Goal: Information Seeking & Learning: Find specific fact

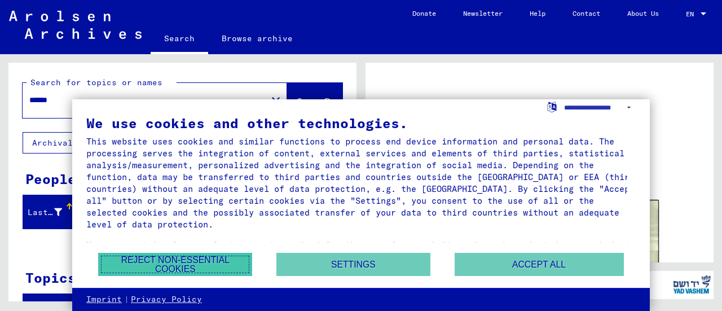
click at [228, 263] on button "Reject non-essential cookies" at bounding box center [175, 264] width 154 height 23
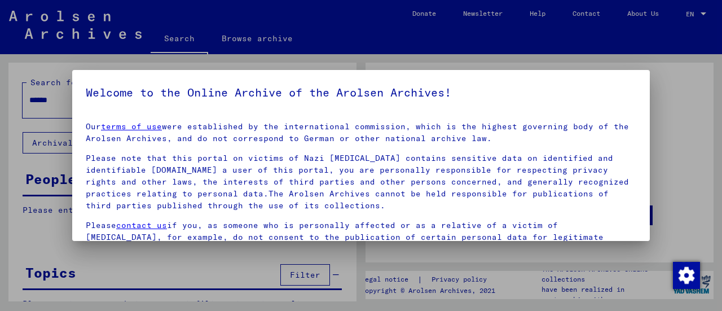
click at [679, 73] on div at bounding box center [361, 155] width 722 height 311
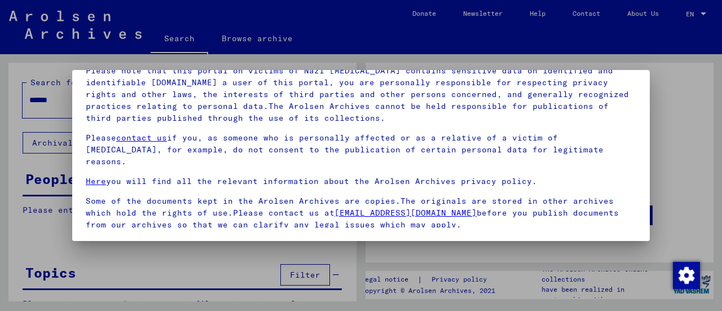
click at [494, 219] on mat-dialog-content "Our terms of use were established by the international commission, which is the…" at bounding box center [361, 126] width 578 height 202
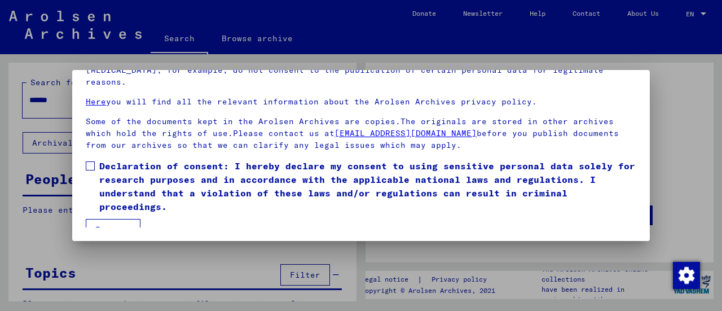
scroll to position [80, 0]
click at [93, 159] on label "Declaration of consent: I hereby declare my consent to using sensitive personal…" at bounding box center [361, 186] width 551 height 54
click at [91, 161] on span at bounding box center [90, 165] width 9 height 9
click at [105, 220] on button "I agree" at bounding box center [113, 228] width 55 height 21
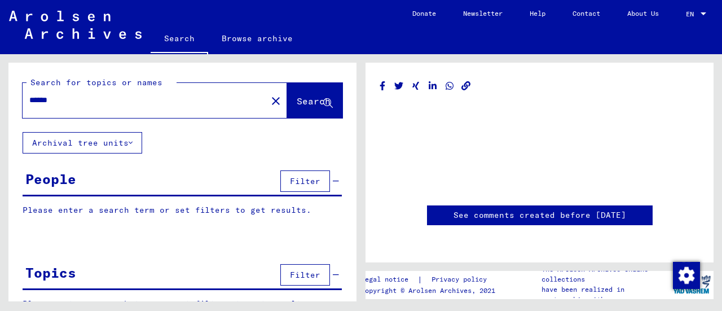
click at [91, 118] on div "Search for topics or names ****** close Search" at bounding box center [182, 97] width 348 height 69
click at [64, 104] on input "******" at bounding box center [144, 100] width 231 height 12
click at [58, 206] on p "Please enter a search term or set filters to get results." at bounding box center [182, 210] width 319 height 12
click at [118, 218] on div "Please enter a search term or set filters to get results. Signature Last Name F…" at bounding box center [182, 218] width 348 height 29
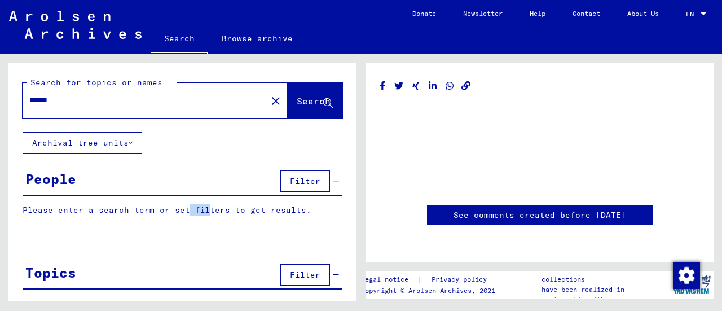
drag, startPoint x: 181, startPoint y: 217, endPoint x: 200, endPoint y: 210, distance: 20.3
click at [200, 210] on div "Please enter a search term or set filters to get results. Signature Last Name F…" at bounding box center [182, 218] width 348 height 29
click at [16, 208] on div "Please enter a search term or set filters to get results. Signature Last Name F…" at bounding box center [182, 218] width 348 height 29
click at [58, 207] on p "Please enter a search term or set filters to get results." at bounding box center [182, 210] width 319 height 12
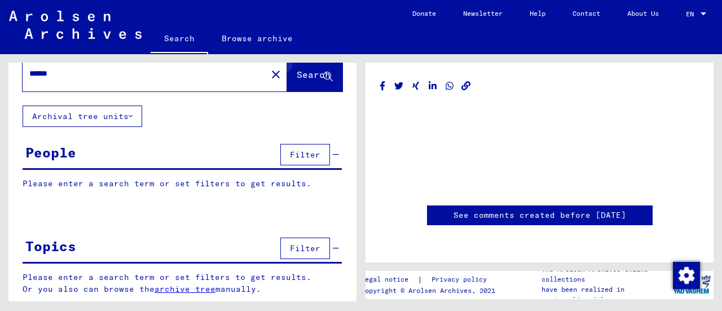
click at [323, 77] on icon at bounding box center [328, 77] width 10 height 10
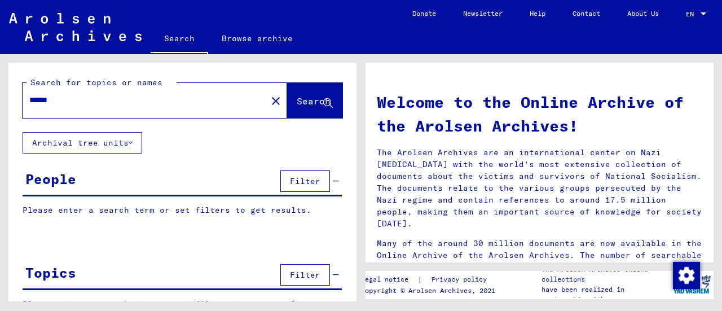
drag, startPoint x: 346, startPoint y: 160, endPoint x: 341, endPoint y: 60, distance: 100.0
click at [341, 60] on div "Search for topics or names ****** close Search Archival tree units People Filte…" at bounding box center [180, 177] width 361 height 247
drag, startPoint x: 59, startPoint y: 102, endPoint x: 11, endPoint y: 102, distance: 47.4
click at [11, 102] on div "Search for topics or names ****** close Search" at bounding box center [182, 97] width 348 height 69
type input "********"
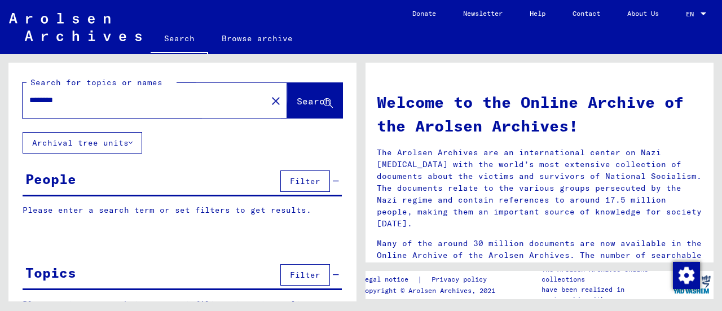
click at [297, 107] on span "Search" at bounding box center [314, 100] width 34 height 11
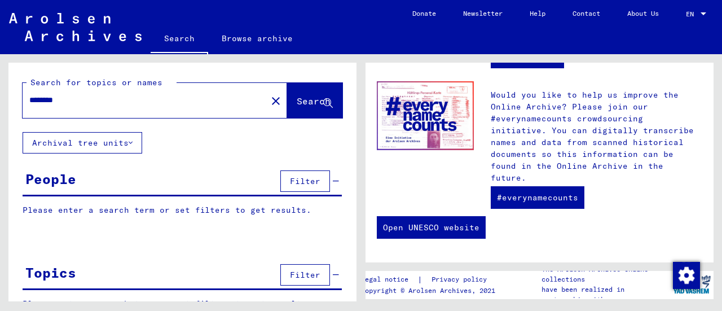
scroll to position [27, 0]
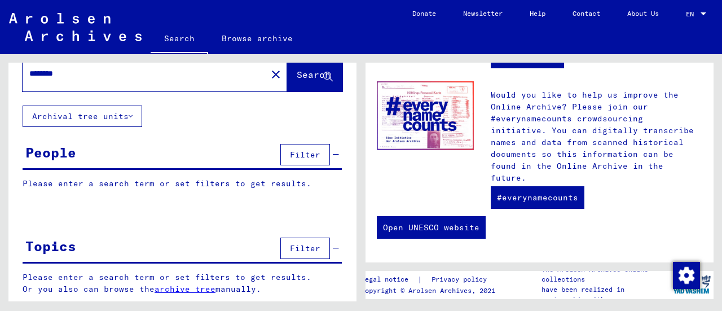
click at [133, 112] on icon at bounding box center [131, 116] width 4 height 8
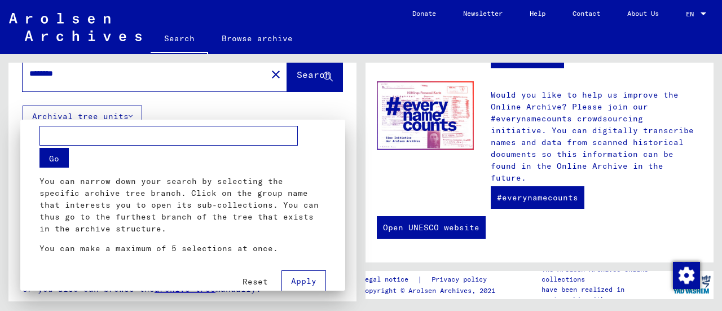
scroll to position [32, 0]
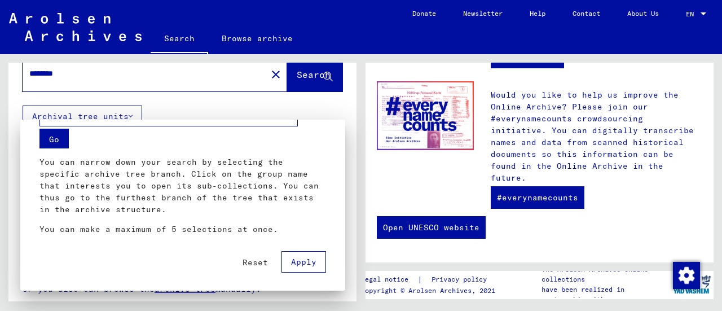
click at [282, 262] on button "Apply" at bounding box center [304, 261] width 45 height 21
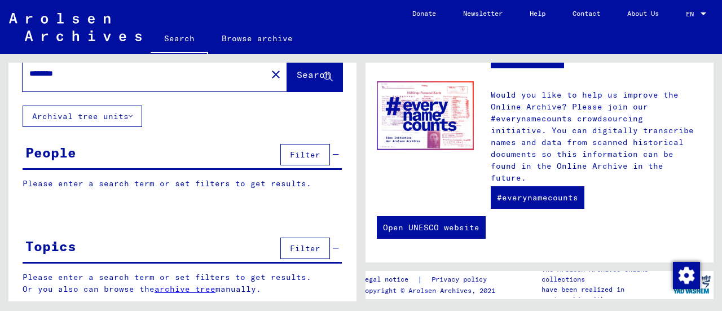
click at [287, 84] on button "Search" at bounding box center [314, 73] width 55 height 35
click at [151, 189] on div "Please enter a search term or set filters to get results. Signature Last Name F…" at bounding box center [182, 192] width 348 height 29
click at [153, 158] on div "People Filter" at bounding box center [182, 155] width 319 height 29
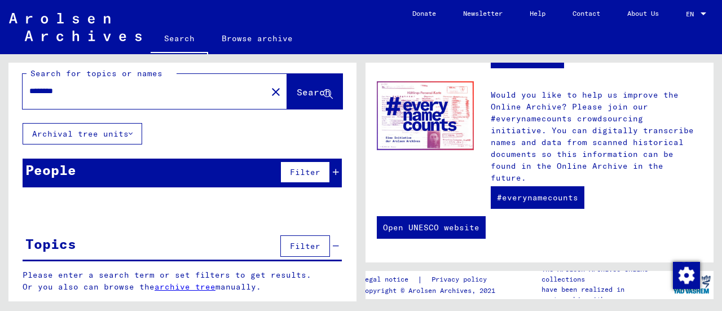
scroll to position [7, 0]
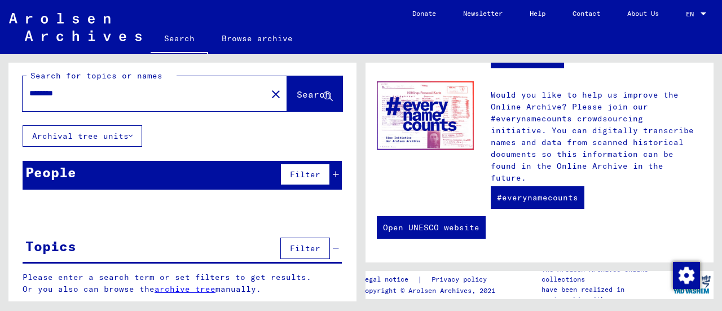
click at [333, 173] on icon at bounding box center [336, 174] width 6 height 8
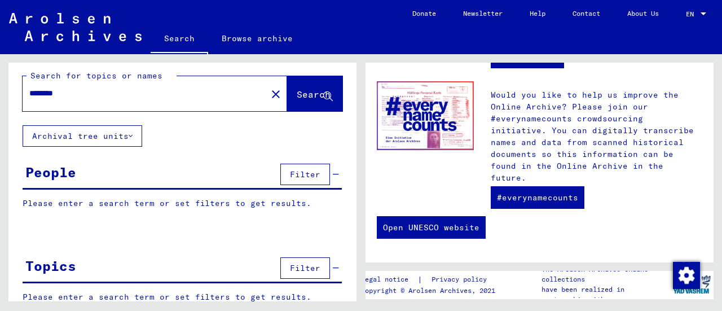
scroll to position [27, 0]
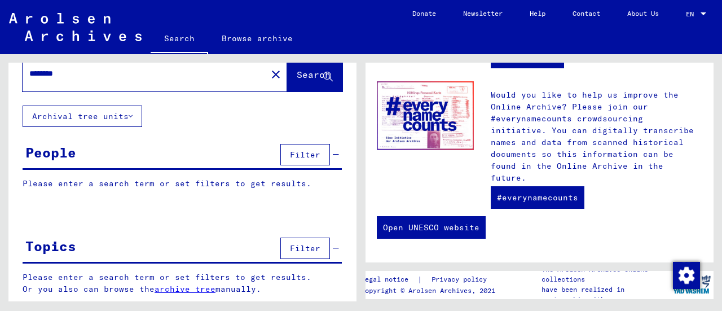
click at [169, 179] on p "Please enter a search term or set filters to get results." at bounding box center [182, 184] width 319 height 12
click at [333, 156] on icon at bounding box center [336, 155] width 6 height 8
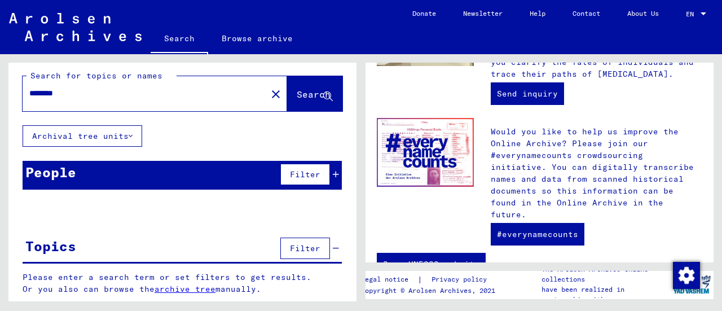
scroll to position [576, 0]
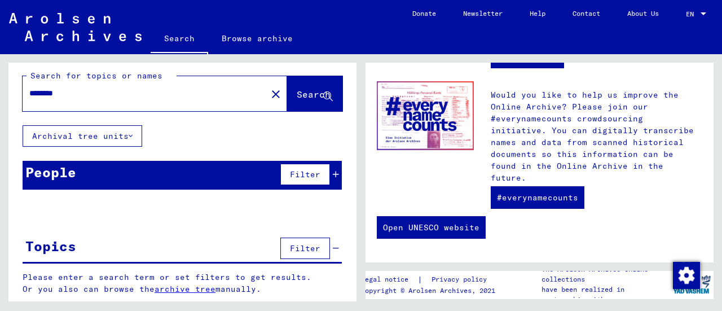
click at [186, 40] on link "Search" at bounding box center [180, 39] width 58 height 29
click at [108, 93] on input "text" at bounding box center [141, 93] width 224 height 12
type input "********"
click at [101, 93] on input "********" at bounding box center [141, 93] width 224 height 12
click at [82, 31] on img at bounding box center [75, 27] width 133 height 28
